Goal: Entertainment & Leisure: Consume media (video, audio)

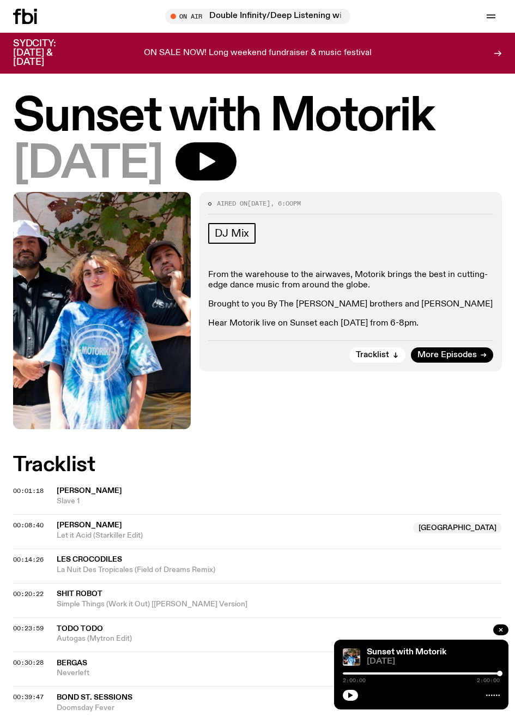
scroll to position [1007, 0]
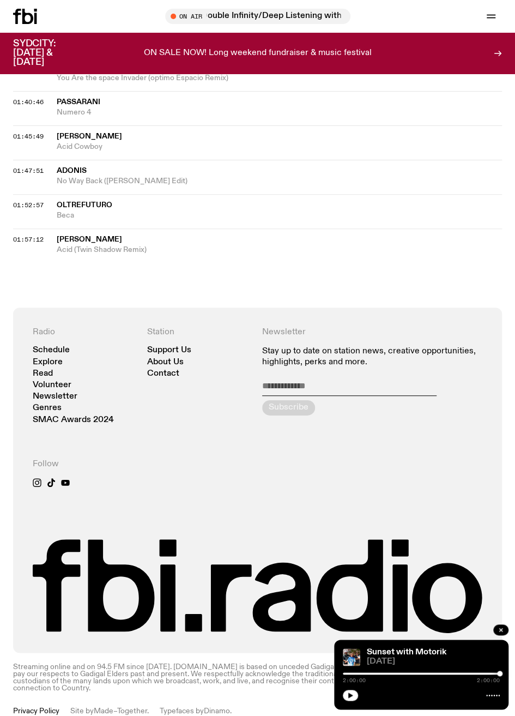
click at [55, 346] on link "Schedule" at bounding box center [51, 350] width 37 height 8
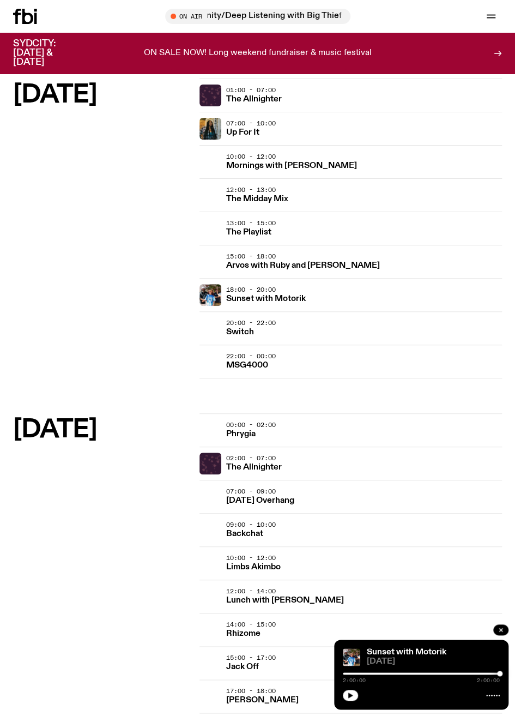
scroll to position [1519, 0]
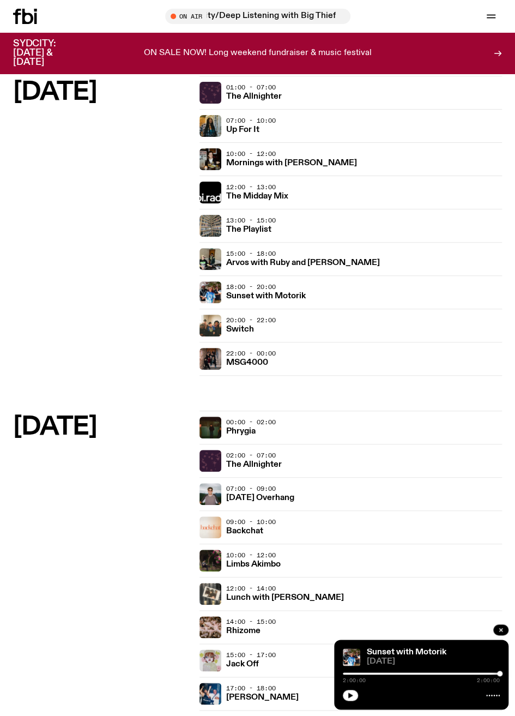
click at [268, 560] on h3 "Limbs Akimbo" at bounding box center [253, 564] width 55 height 8
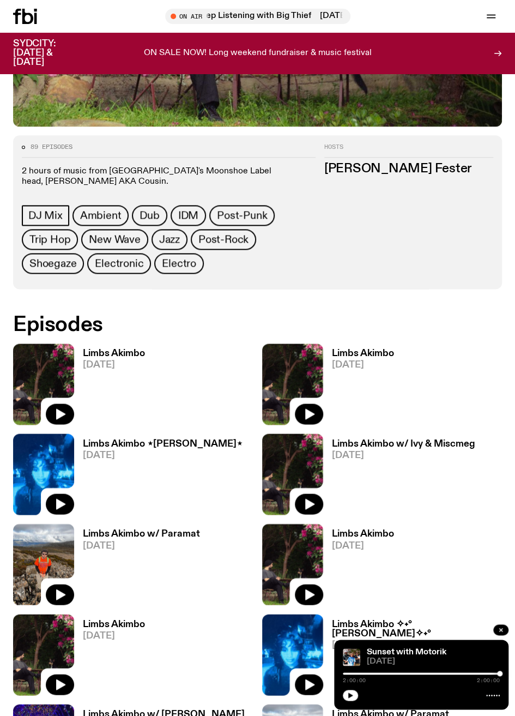
scroll to position [387, 0]
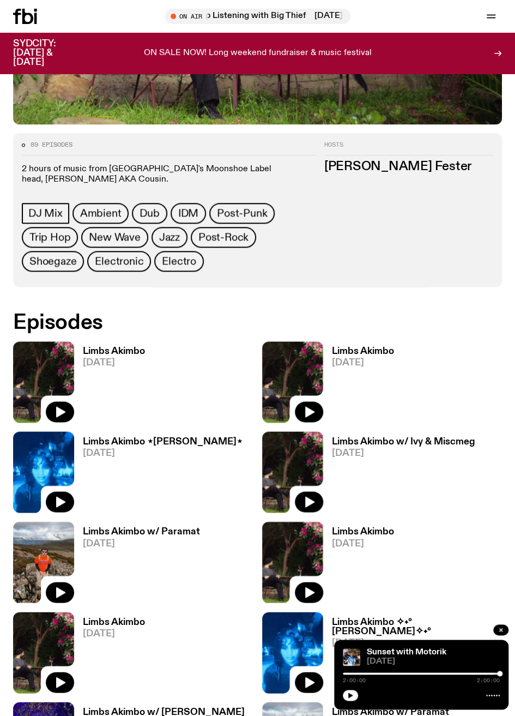
click at [68, 409] on button "button" at bounding box center [60, 411] width 28 height 21
click at [342, 673] on div at bounding box center [268, 673] width 157 height 2
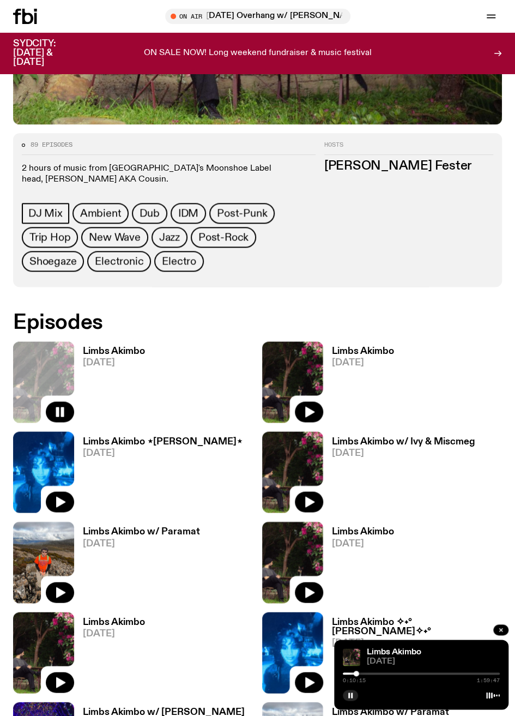
click at [361, 673] on div at bounding box center [421, 673] width 157 height 2
click at [349, 692] on icon "button" at bounding box center [350, 695] width 7 height 7
